Goal: Task Accomplishment & Management: Manage account settings

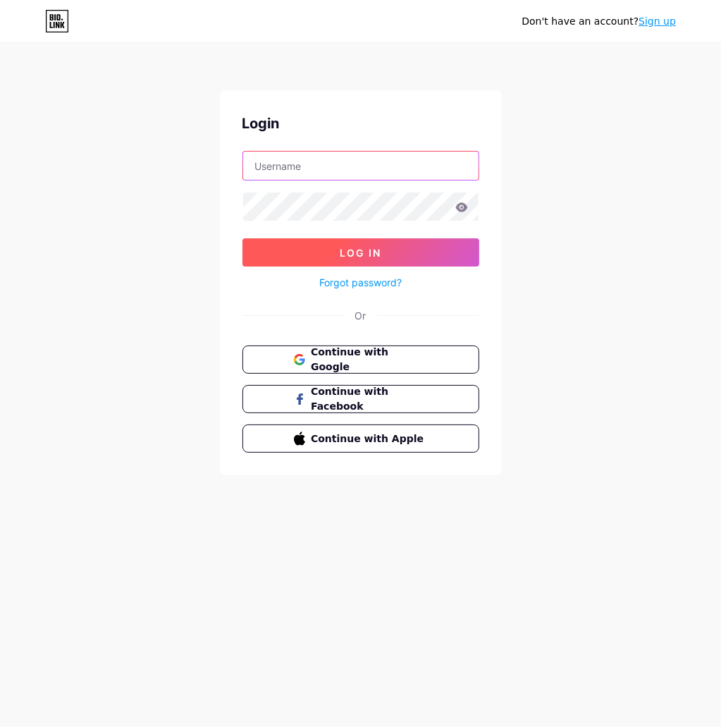
type input "B"
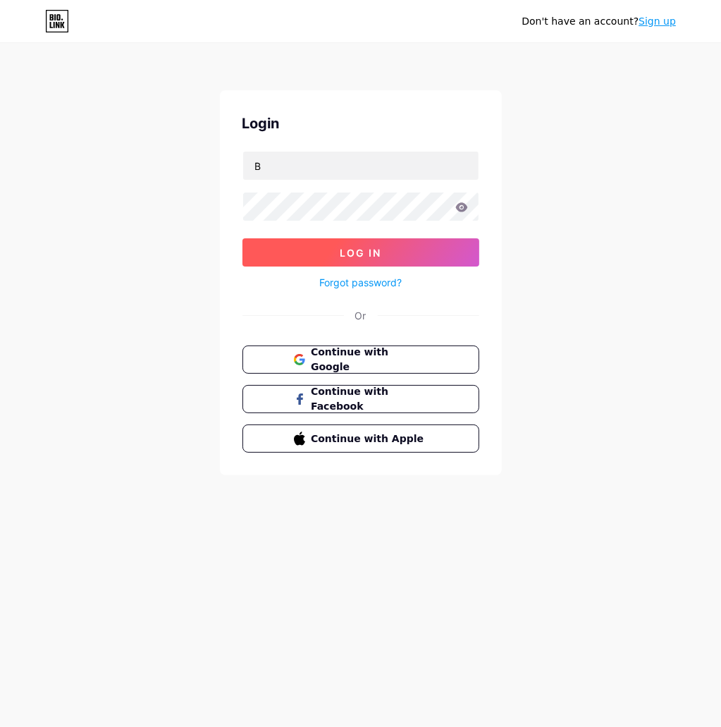
click at [338, 255] on button "Log In" at bounding box center [360, 252] width 237 height 28
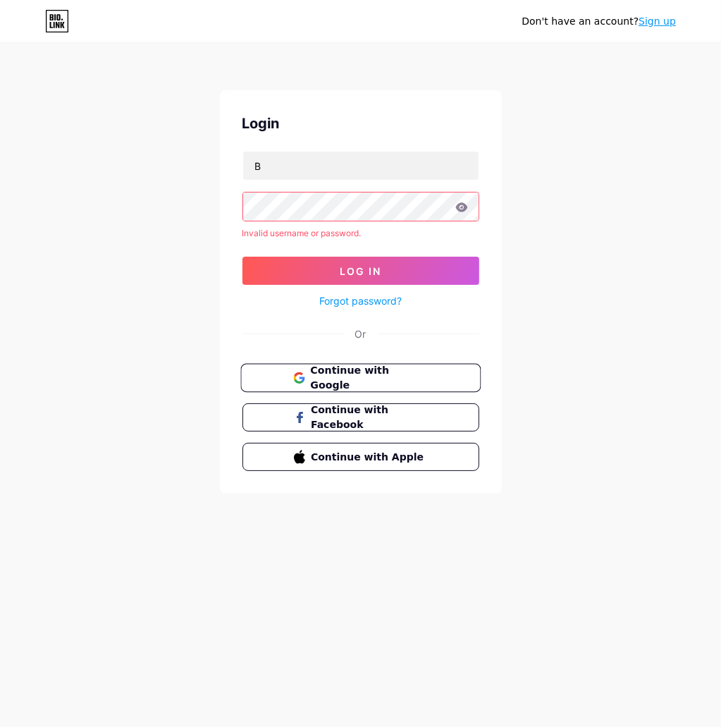
click at [314, 376] on span "Continue with Google" at bounding box center [369, 378] width 118 height 30
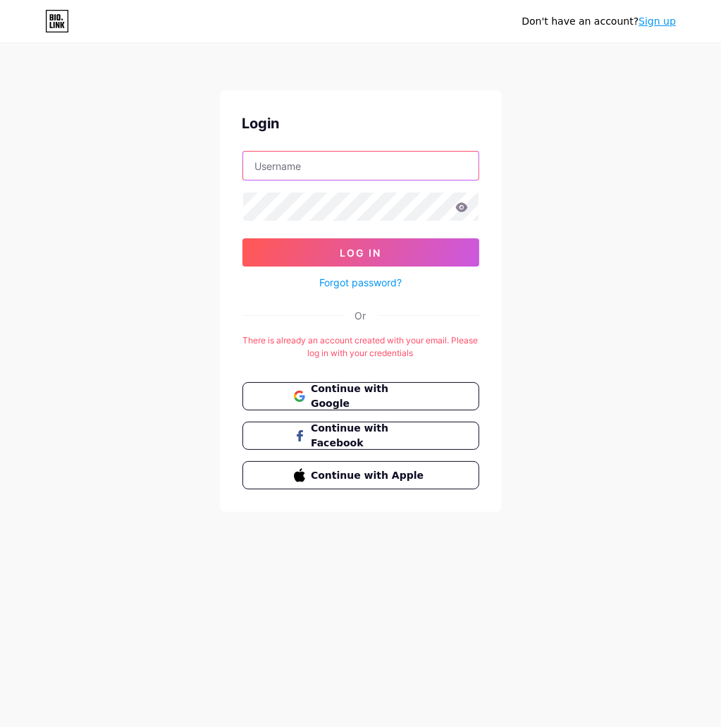
type input "B"
click at [383, 163] on input "B" at bounding box center [360, 166] width 235 height 28
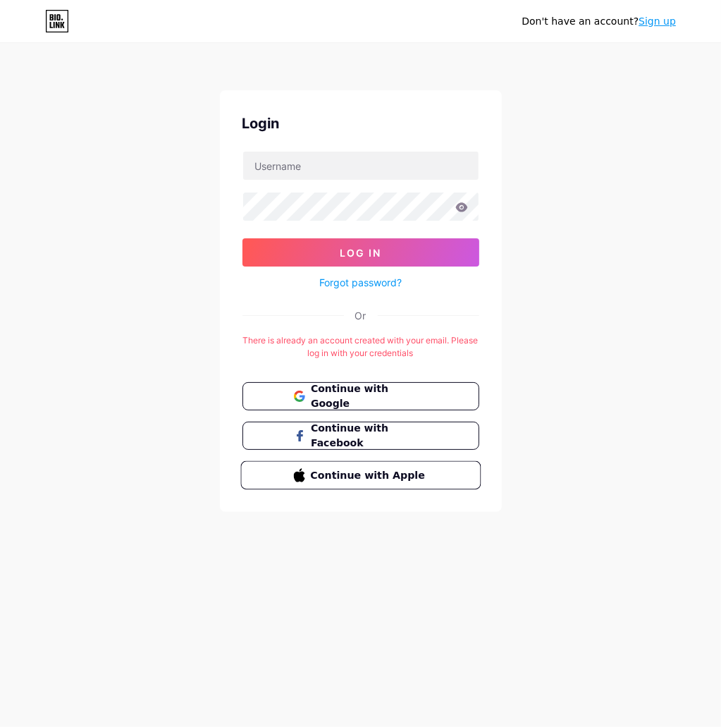
click at [313, 485] on button "Continue with Apple" at bounding box center [360, 475] width 240 height 29
